Goal: Navigation & Orientation: Find specific page/section

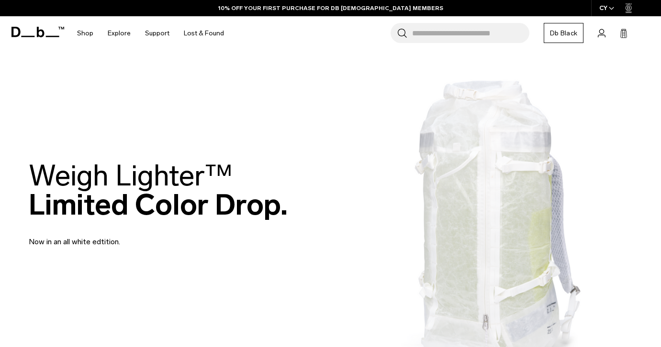
click at [37, 33] on icon at bounding box center [41, 32] width 8 height 11
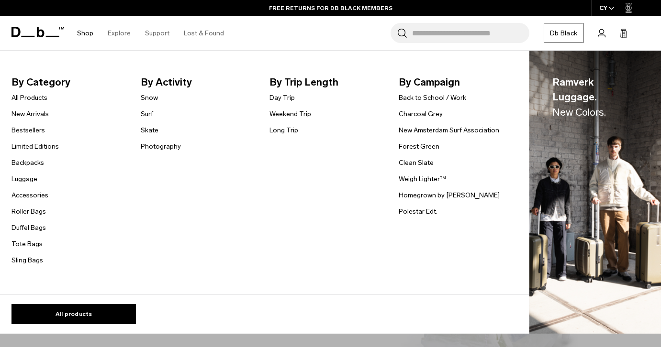
click at [82, 28] on link "Shop" at bounding box center [85, 33] width 16 height 34
click at [154, 98] on link "Snow" at bounding box center [149, 98] width 17 height 10
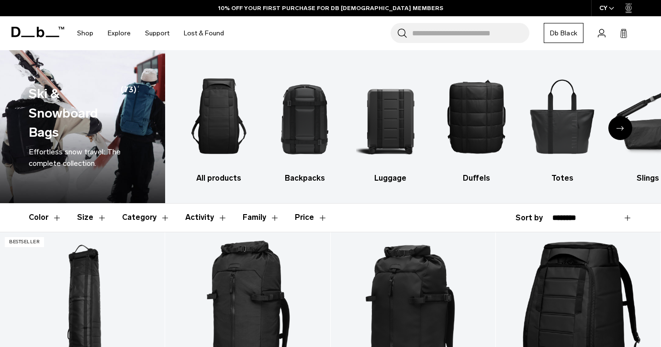
click at [16, 30] on icon at bounding box center [37, 32] width 53 height 11
